Goal: Check status: Check status

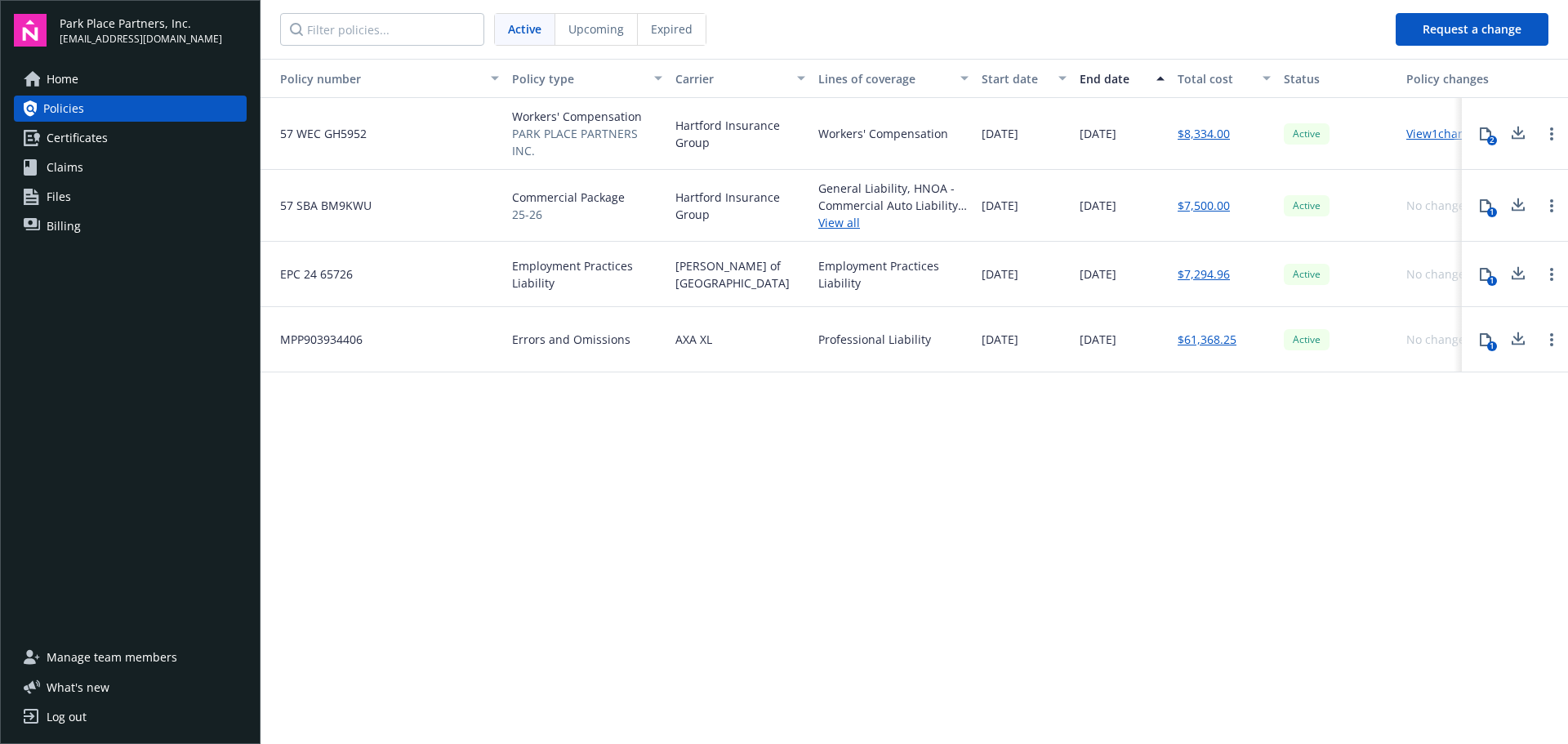
scroll to position [0, 40]
